Goal: Information Seeking & Learning: Check status

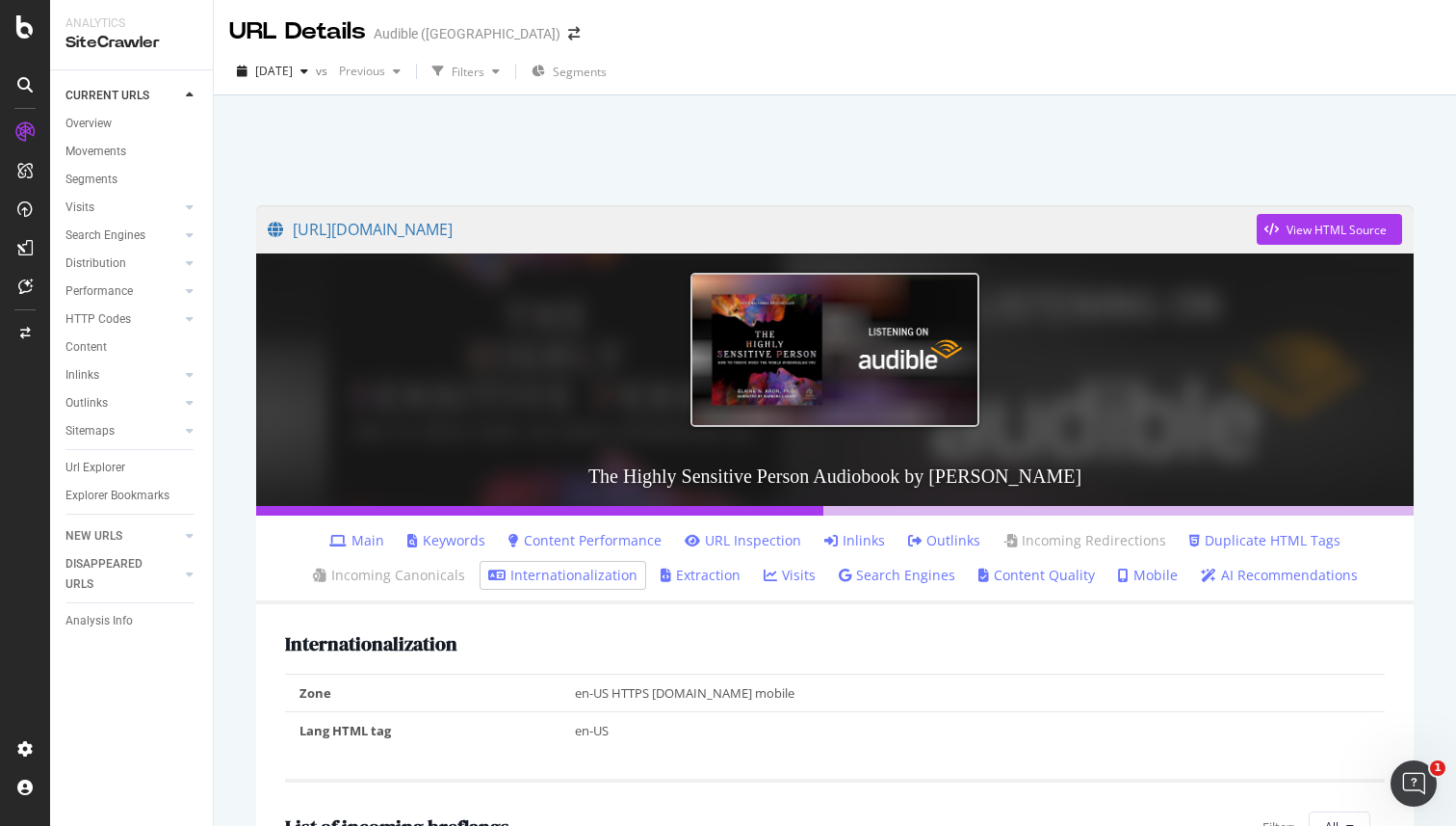
scroll to position [368, 0]
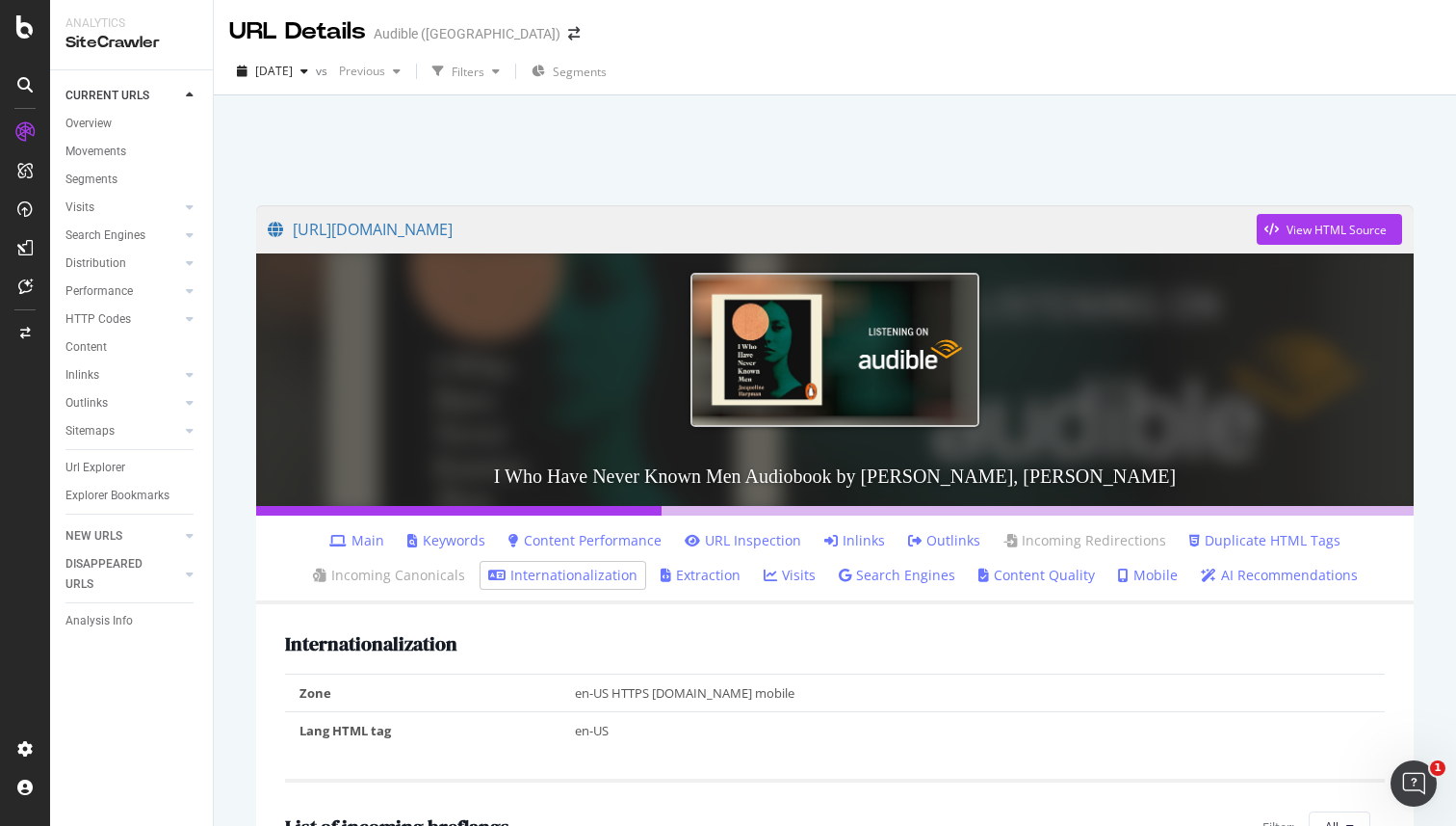
scroll to position [878, 0]
